Goal: Information Seeking & Learning: Learn about a topic

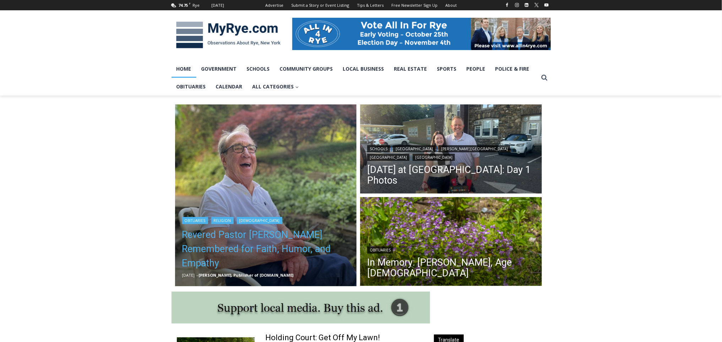
click at [239, 245] on link "Revered Pastor [PERSON_NAME] Remembered for Faith, Humor, and Empathy" at bounding box center [266, 249] width 168 height 43
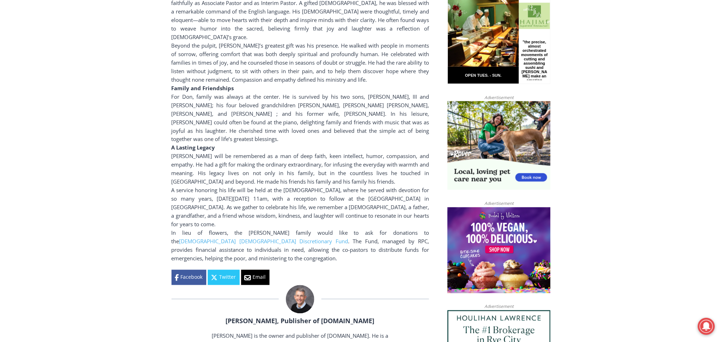
scroll to position [593, 0]
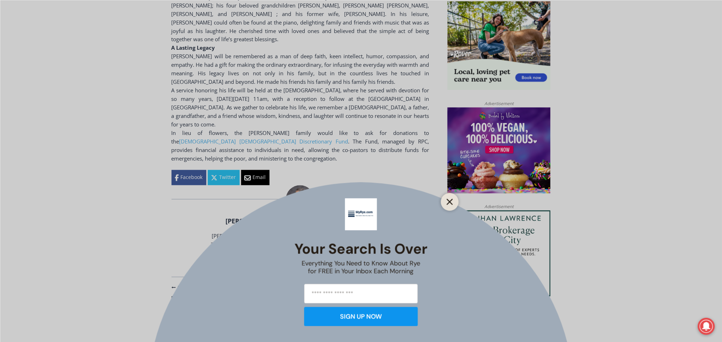
click at [448, 204] on line "Close" at bounding box center [449, 201] width 5 height 5
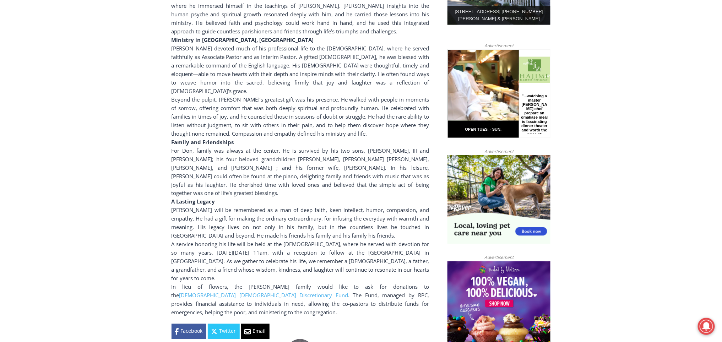
scroll to position [443, 0]
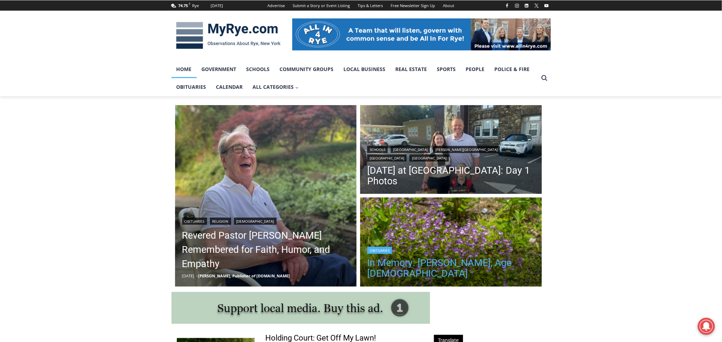
click at [459, 279] on link "In Memory: [PERSON_NAME], Age [DEMOGRAPHIC_DATA]" at bounding box center [451, 267] width 168 height 21
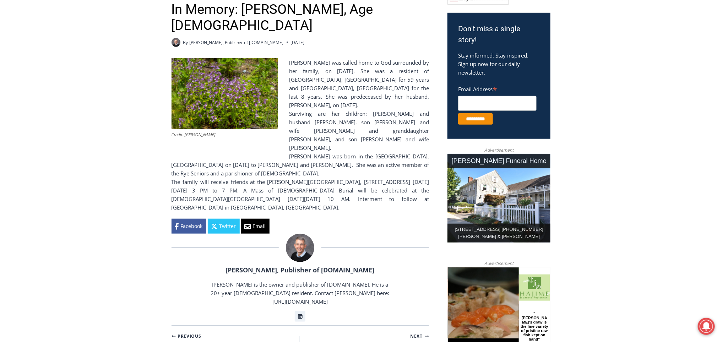
scroll to position [225, 0]
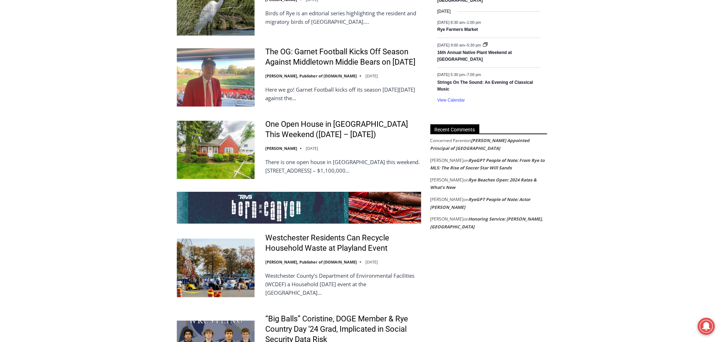
scroll to position [1223, 0]
